Goal: Task Accomplishment & Management: Complete application form

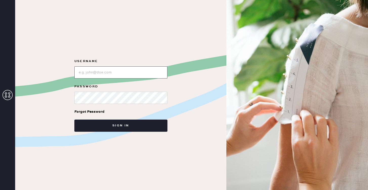
click at [100, 74] on input "loginName" at bounding box center [120, 72] width 93 height 12
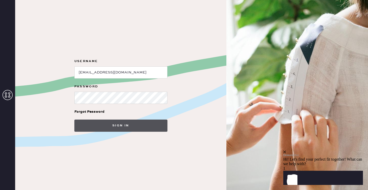
click at [89, 128] on button "Sign in" at bounding box center [120, 125] width 93 height 12
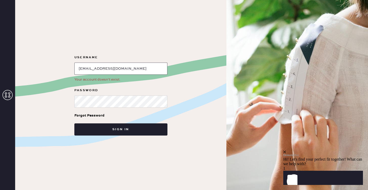
click at [113, 70] on input "loginName" at bounding box center [120, 68] width 93 height 12
drag, startPoint x: 157, startPoint y: 70, endPoint x: 51, endPoint y: 70, distance: 105.7
click at [51, 70] on div "Username Your account doesn’t exist. Password Forgot Password Sign in" at bounding box center [120, 95] width 211 height 190
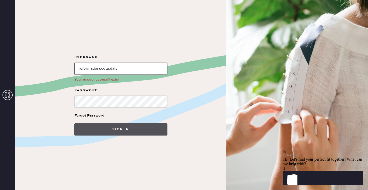
type input "reformationscottsdale"
click at [94, 128] on button "Sign in" at bounding box center [120, 129] width 93 height 12
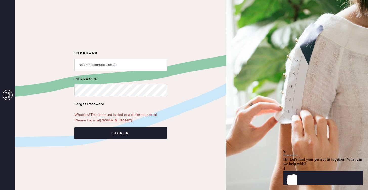
click at [106, 119] on link "app.hemster.co" at bounding box center [116, 120] width 32 height 5
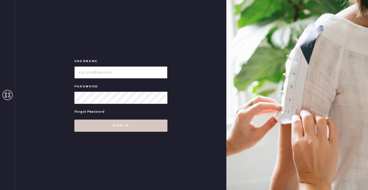
click at [104, 68] on input "loginName" at bounding box center [120, 72] width 93 height 12
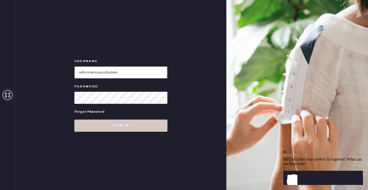
type input "reformationscottsdale"
click at [74, 119] on button "Sign in" at bounding box center [120, 125] width 93 height 12
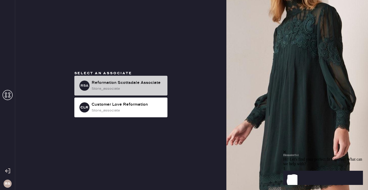
click at [93, 90] on div "store_associate" at bounding box center [128, 89] width 72 height 6
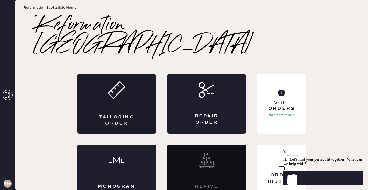
click at [101, 84] on div "Tailoring Order" at bounding box center [116, 103] width 79 height 59
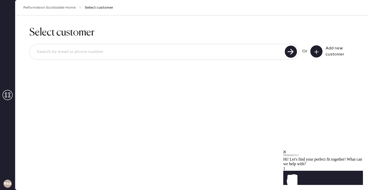
click at [93, 55] on input at bounding box center [158, 52] width 251 height 12
type input "7203023902"
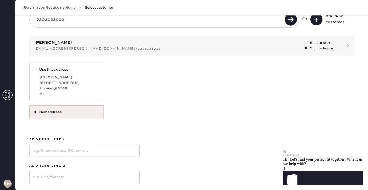
scroll to position [33, 0]
click at [37, 68] on div at bounding box center [36, 69] width 4 height 4
click at [34, 67] on input "Use this address" at bounding box center [34, 66] width 0 height 0
radio input "true"
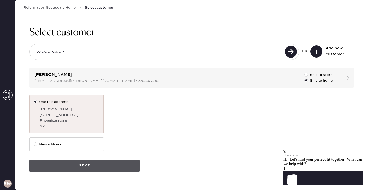
click at [77, 167] on button "Next" at bounding box center [84, 165] width 110 height 12
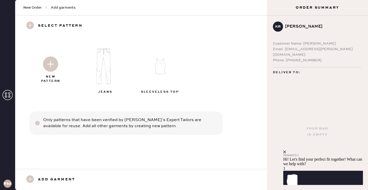
click at [109, 77] on img at bounding box center [105, 66] width 55 height 44
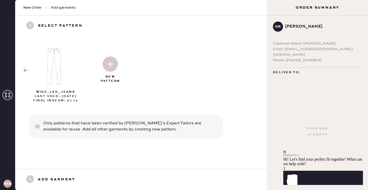
click at [57, 88] on div at bounding box center [55, 64] width 55 height 53
select select "2"
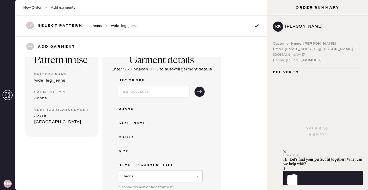
scroll to position [35, 0]
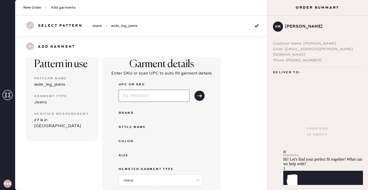
click at [139, 95] on input at bounding box center [154, 96] width 71 height 12
type input "1315736QRY031"
click at [197, 98] on icon "submit" at bounding box center [199, 95] width 5 height 5
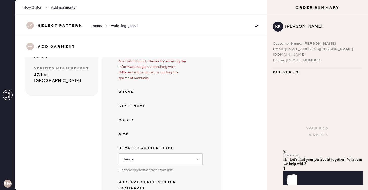
scroll to position [81, 0]
click at [133, 93] on div "Brand" at bounding box center [139, 91] width 40 height 6
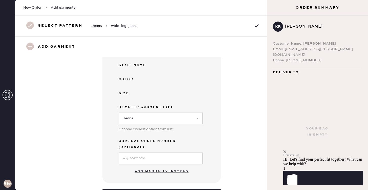
scroll to position [129, 0]
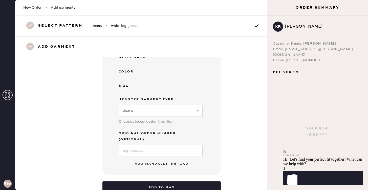
click at [135, 159] on button "Add manually instead" at bounding box center [162, 164] width 60 height 10
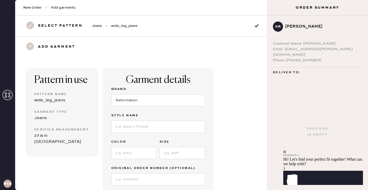
scroll to position [13, 0]
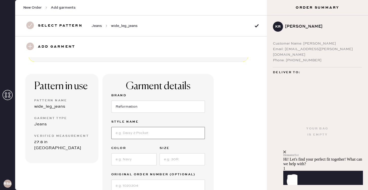
click at [122, 135] on input at bounding box center [158, 133] width 94 height 12
click at [129, 133] on input "[PERSON_NAME]-In" at bounding box center [158, 133] width 94 height 12
click at [145, 132] on input "[PERSON_NAME] Lived-In" at bounding box center [158, 133] width 94 height 12
type input "[PERSON_NAME] Lived-In Wide Leg [PERSON_NAME]"
click at [140, 160] on input at bounding box center [133, 159] width 45 height 12
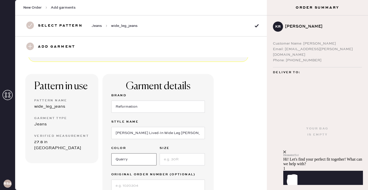
type input "Quarry"
click at [164, 161] on input at bounding box center [182, 159] width 45 height 12
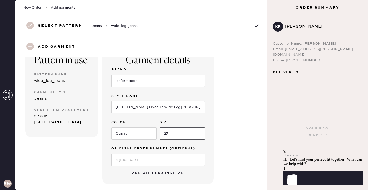
scroll to position [40, 0]
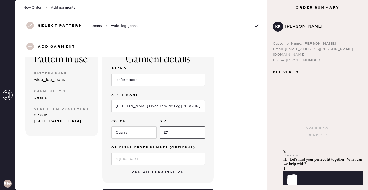
type input "27"
click at [153, 161] on input at bounding box center [158, 158] width 94 height 12
type input "S"
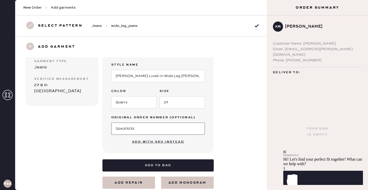
scroll to position [74, 0]
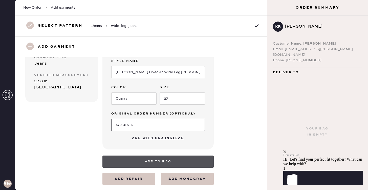
type input "S24317272"
click at [178, 164] on button "Add to bag" at bounding box center [157, 161] width 111 height 12
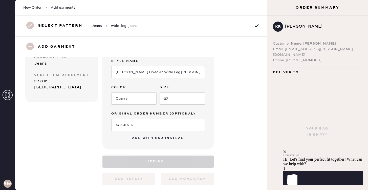
select select "2"
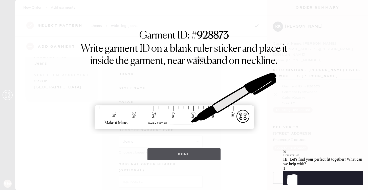
click at [182, 156] on button "Done" at bounding box center [183, 154] width 73 height 12
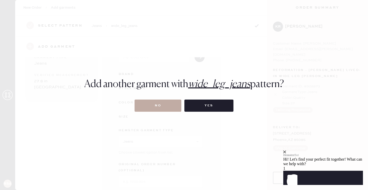
click at [162, 106] on button "No" at bounding box center [158, 105] width 47 height 12
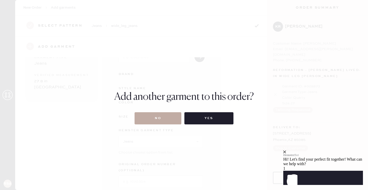
click at [163, 118] on button "No" at bounding box center [158, 118] width 47 height 12
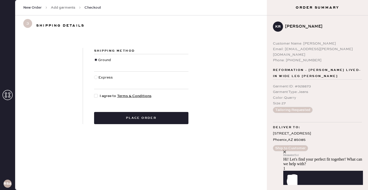
click at [98, 96] on div at bounding box center [97, 96] width 6 height 6
click at [94, 93] on input "I agree to Terms & Conditions" at bounding box center [94, 93] width 0 height 0
checkbox input "true"
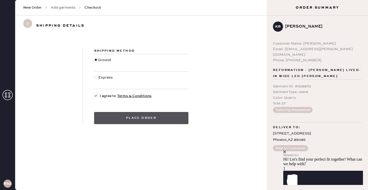
click at [117, 118] on button "Place order" at bounding box center [141, 118] width 94 height 12
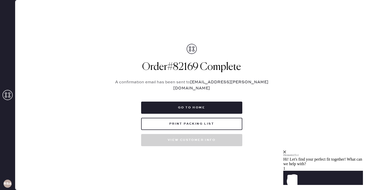
click at [286, 150] on icon "close" at bounding box center [284, 151] width 3 height 3
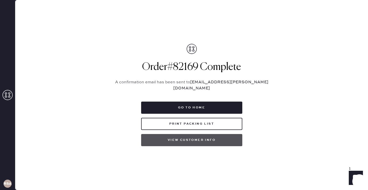
click at [182, 138] on button "View customer info" at bounding box center [191, 140] width 101 height 12
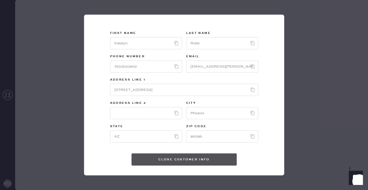
click at [176, 158] on button "Close Customer Info" at bounding box center [183, 159] width 105 height 12
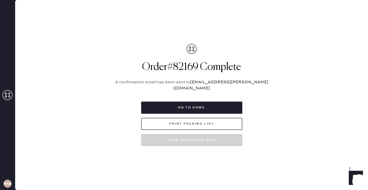
click at [184, 122] on button "Print Packing List" at bounding box center [191, 124] width 101 height 12
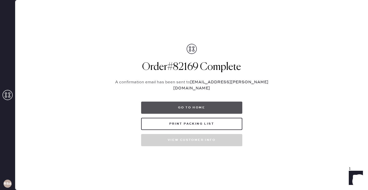
click at [221, 105] on button "Go to home" at bounding box center [191, 107] width 101 height 12
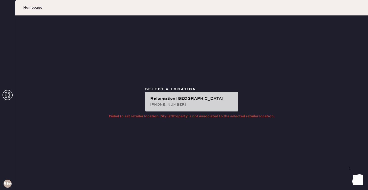
click at [163, 97] on div "Reformation [GEOGRAPHIC_DATA]" at bounding box center [192, 99] width 84 height 6
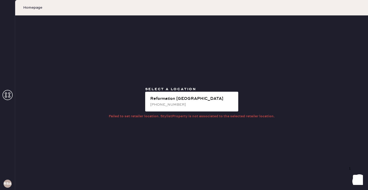
click at [30, 9] on span "Homepage" at bounding box center [32, 7] width 19 height 5
click at [30, 7] on span "Homepage" at bounding box center [32, 7] width 19 height 5
click at [8, 94] on icon at bounding box center [8, 95] width 10 height 10
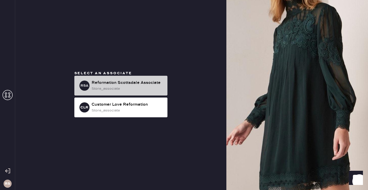
click at [118, 83] on div "Reformation Scottsdale Associate" at bounding box center [128, 83] width 72 height 6
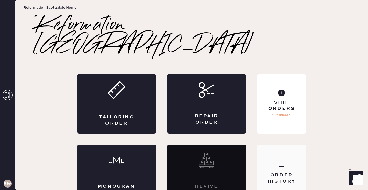
click at [273, 172] on div "Order History" at bounding box center [281, 178] width 41 height 13
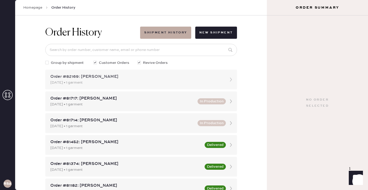
click at [135, 80] on div "[DATE] • 1 garment" at bounding box center [136, 83] width 172 height 6
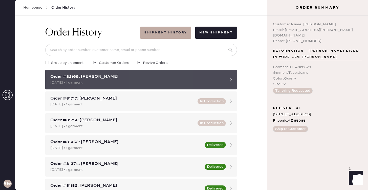
click at [234, 79] on icon at bounding box center [231, 79] width 10 height 10
click at [230, 79] on icon at bounding box center [231, 79] width 10 height 10
click at [123, 78] on div "Order #82169: [PERSON_NAME]" at bounding box center [136, 77] width 172 height 6
click at [230, 80] on icon at bounding box center [231, 79] width 10 height 10
click at [228, 74] on icon at bounding box center [231, 79] width 10 height 10
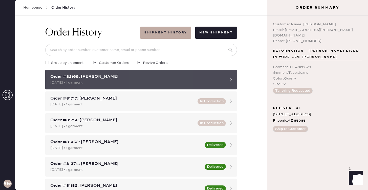
click at [100, 76] on div "Order #82169: [PERSON_NAME]" at bounding box center [136, 77] width 172 height 6
click at [227, 79] on icon at bounding box center [231, 79] width 10 height 10
click at [211, 76] on div "Order #82169: [PERSON_NAME]" at bounding box center [136, 77] width 172 height 6
click at [231, 79] on use at bounding box center [231, 79] width 2 height 4
click at [230, 78] on icon at bounding box center [231, 79] width 10 height 10
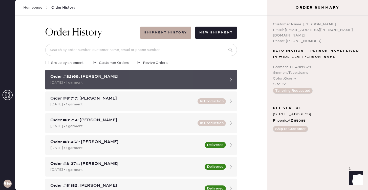
click at [232, 81] on icon at bounding box center [231, 79] width 10 height 10
click at [168, 74] on div "Order #82169: [PERSON_NAME]" at bounding box center [136, 77] width 172 height 6
click at [169, 80] on div "[DATE] • 1 garment" at bounding box center [136, 83] width 172 height 6
click at [95, 77] on div "Order #82169: [PERSON_NAME]" at bounding box center [136, 77] width 172 height 6
